Goal: Task Accomplishment & Management: Complete application form

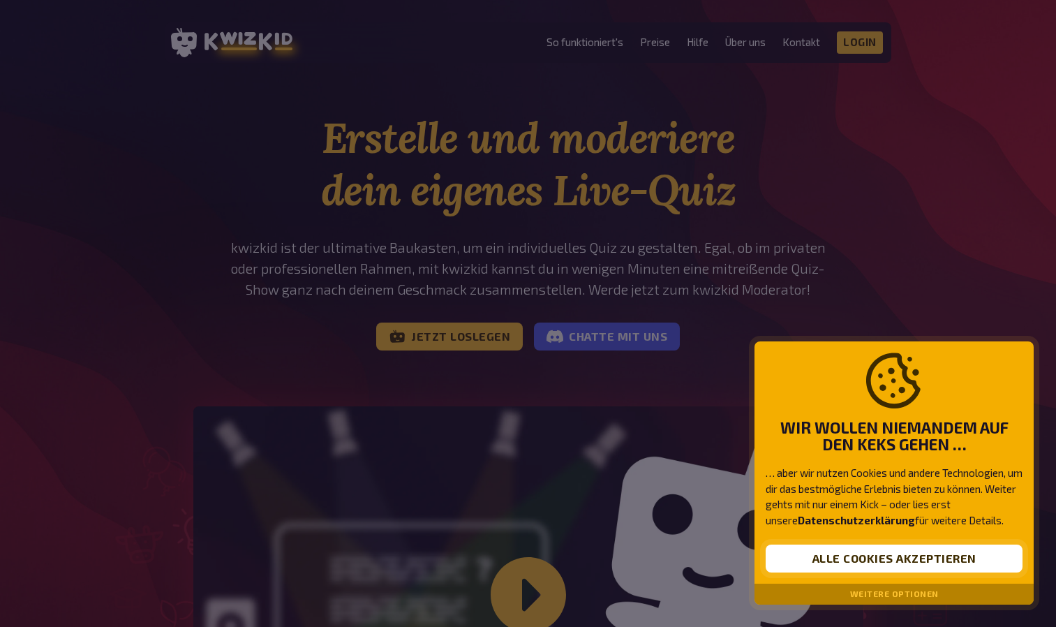
click at [913, 556] on button "Alle Cookies akzeptieren" at bounding box center [894, 559] width 257 height 28
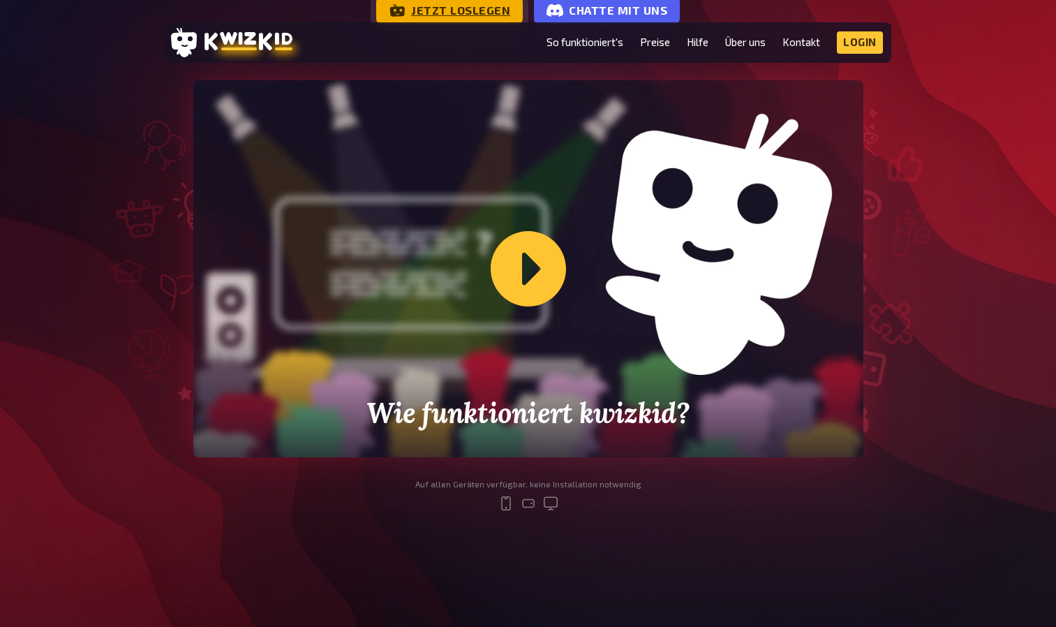
scroll to position [269, 0]
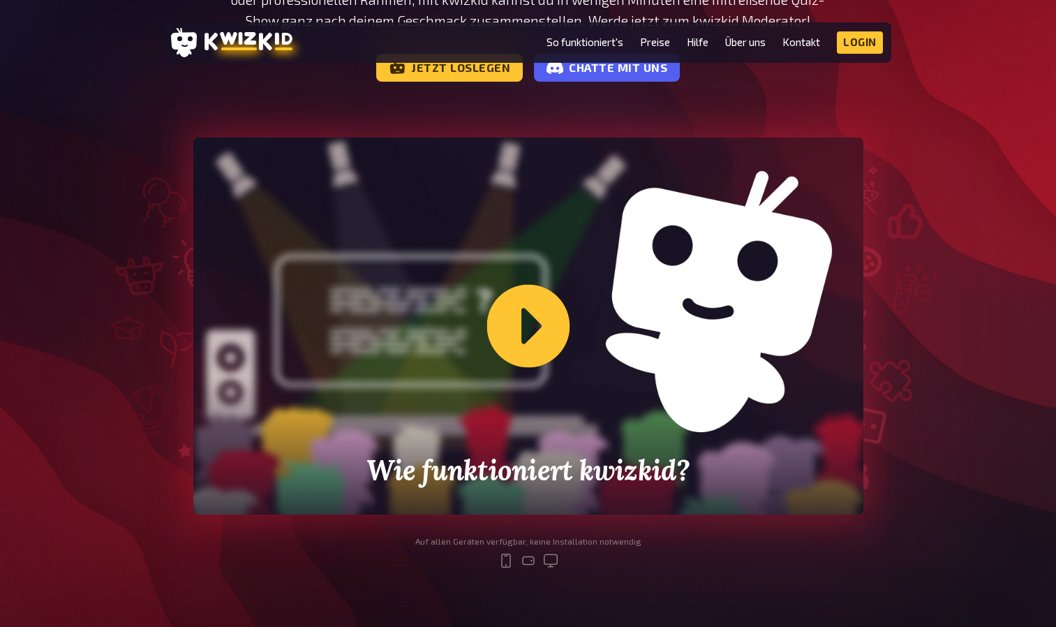
click at [545, 346] on div "Wie funktioniert kwizkid?" at bounding box center [528, 326] width 670 height 377
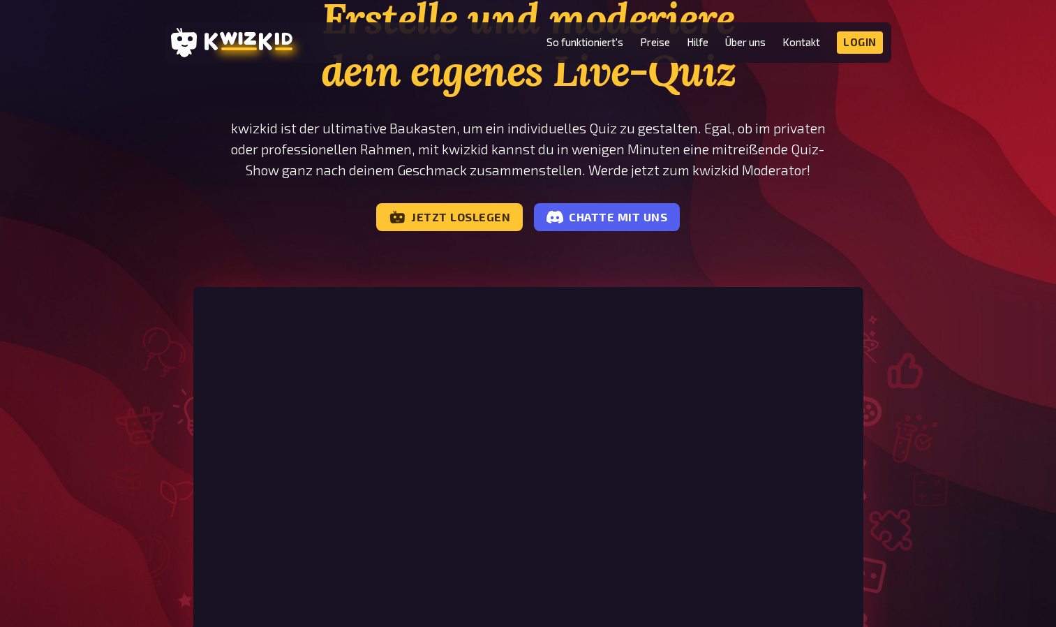
scroll to position [117, 0]
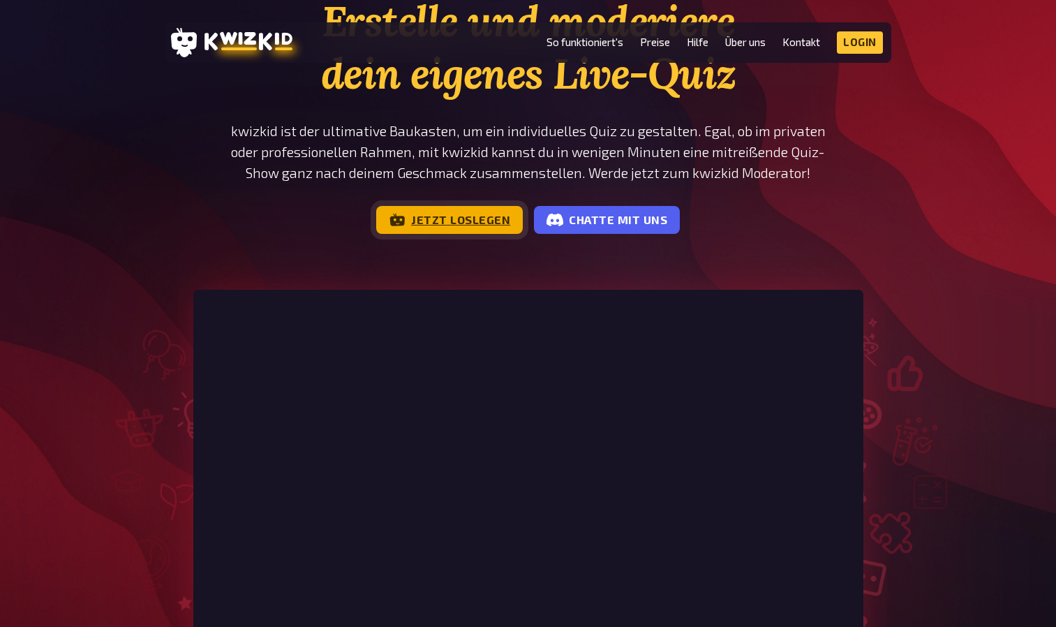
click at [443, 214] on link "Jetzt loslegen" at bounding box center [449, 220] width 147 height 28
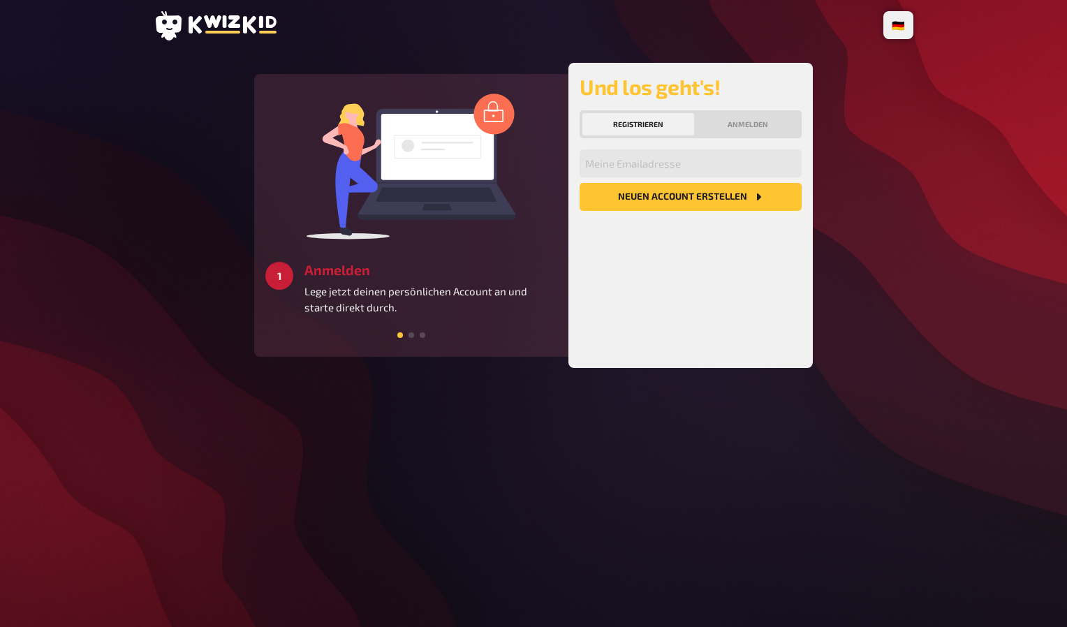
click at [655, 207] on button "Neuen Account Erstellen" at bounding box center [690, 197] width 222 height 28
click at [616, 166] on input "email" at bounding box center [690, 163] width 222 height 28
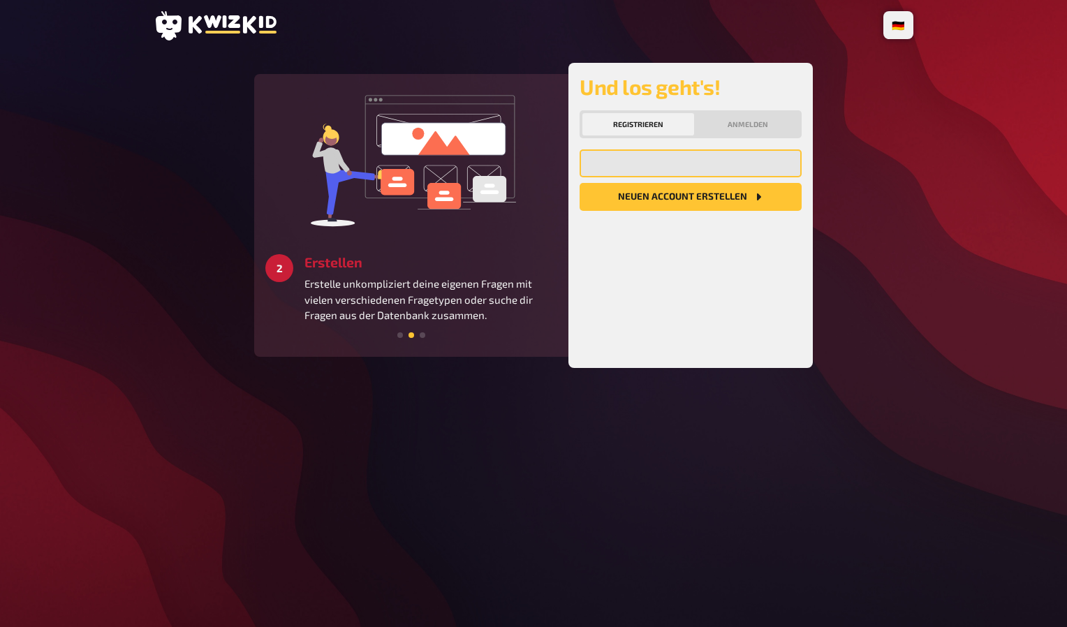
type input "[EMAIL_ADDRESS][DOMAIN_NAME]"
click at [629, 202] on button "Neuen Account Erstellen" at bounding box center [690, 197] width 222 height 28
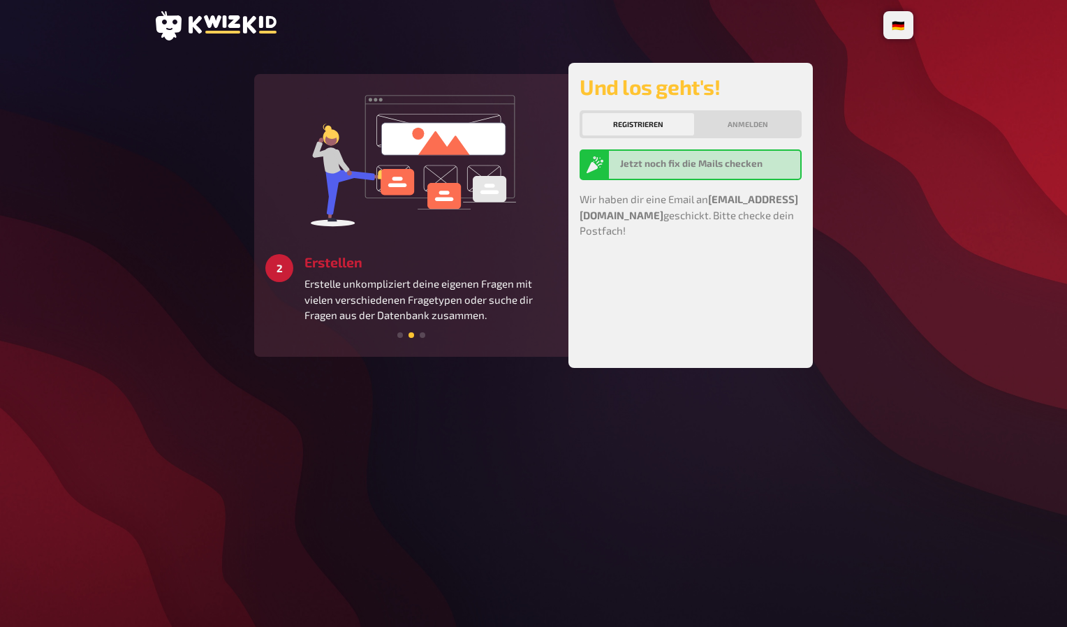
click at [729, 186] on div "Und los geht's! Registrieren Anmelden Jetzt noch fix die Mails checken Wir habe…" at bounding box center [690, 215] width 222 height 283
click at [725, 229] on p "Wir haben dir eine Email an [EMAIL_ADDRESS][DOMAIN_NAME] geschickt. Bitte check…" at bounding box center [690, 214] width 222 height 47
